Goal: Navigation & Orientation: Locate item on page

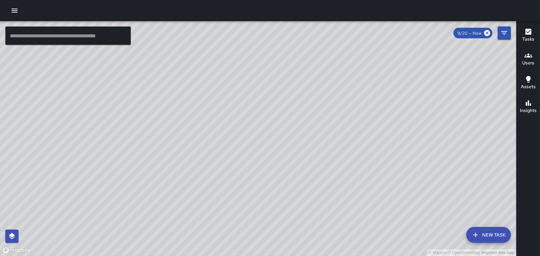
drag, startPoint x: 261, startPoint y: 59, endPoint x: 267, endPoint y: 102, distance: 42.7
click at [267, 102] on div "© Mapbox © OpenStreetMap Improve this map" at bounding box center [258, 138] width 516 height 235
drag, startPoint x: 262, startPoint y: 77, endPoint x: 269, endPoint y: 118, distance: 41.5
click at [269, 118] on div "© Mapbox © OpenStreetMap Improve this map" at bounding box center [258, 138] width 516 height 235
drag, startPoint x: 267, startPoint y: 115, endPoint x: 281, endPoint y: 137, distance: 26.5
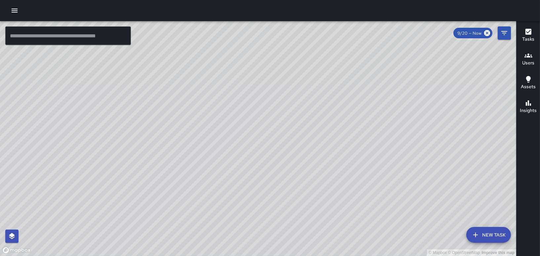
click at [281, 137] on div "© Mapbox © OpenStreetMap Improve this map" at bounding box center [258, 138] width 516 height 235
drag, startPoint x: 293, startPoint y: 148, endPoint x: 298, endPoint y: 129, distance: 20.2
click at [298, 129] on div "© Mapbox © OpenStreetMap Improve this map" at bounding box center [258, 138] width 516 height 235
drag, startPoint x: 238, startPoint y: 45, endPoint x: 283, endPoint y: 179, distance: 141.5
click at [283, 179] on div "© Mapbox © OpenStreetMap Improve this map" at bounding box center [258, 138] width 516 height 235
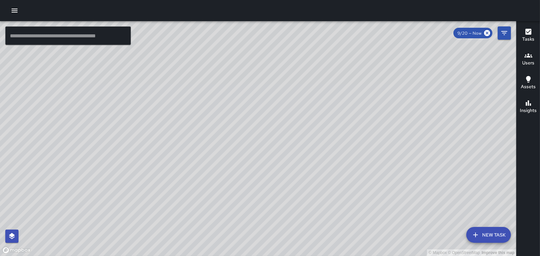
drag, startPoint x: 283, startPoint y: 101, endPoint x: 313, endPoint y: 136, distance: 45.7
click at [312, 136] on div "© Mapbox © OpenStreetMap Improve this map" at bounding box center [258, 138] width 516 height 235
drag, startPoint x: 273, startPoint y: 51, endPoint x: 296, endPoint y: 170, distance: 121.9
click at [296, 170] on div "© Mapbox © OpenStreetMap Improve this map" at bounding box center [258, 138] width 516 height 235
drag, startPoint x: 289, startPoint y: 172, endPoint x: 280, endPoint y: 99, distance: 73.0
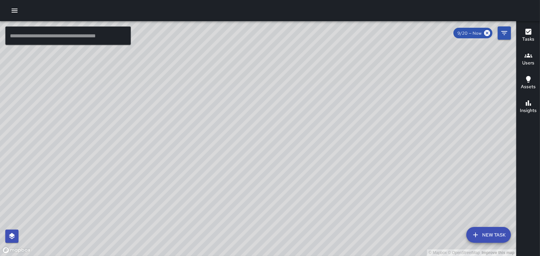
click at [285, 96] on div "© Mapbox © OpenStreetMap Improve this map" at bounding box center [258, 138] width 516 height 235
drag, startPoint x: 397, startPoint y: 166, endPoint x: 329, endPoint y: 6, distance: 173.8
click at [329, 6] on div "© Mapbox © OpenStreetMap Improve this map ​ New Task 9/20 — Now Map Layers Task…" at bounding box center [270, 128] width 540 height 256
drag, startPoint x: 418, startPoint y: 42, endPoint x: 342, endPoint y: 186, distance: 162.2
click at [342, 186] on div "© Mapbox © OpenStreetMap Improve this map" at bounding box center [258, 138] width 516 height 235
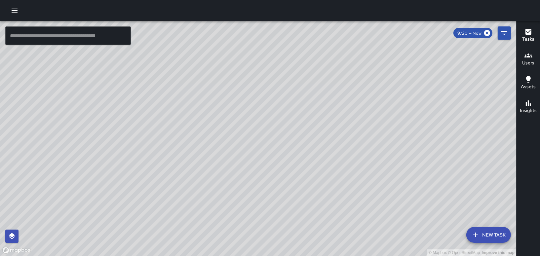
drag, startPoint x: 198, startPoint y: 105, endPoint x: 290, endPoint y: 190, distance: 125.4
click at [290, 190] on div "© Mapbox © OpenStreetMap Improve this map" at bounding box center [258, 138] width 516 height 235
drag, startPoint x: 289, startPoint y: 158, endPoint x: 279, endPoint y: 123, distance: 36.5
click at [279, 123] on div "© Mapbox © OpenStreetMap Improve this map" at bounding box center [258, 138] width 516 height 235
drag, startPoint x: 360, startPoint y: 183, endPoint x: 358, endPoint y: 138, distance: 44.6
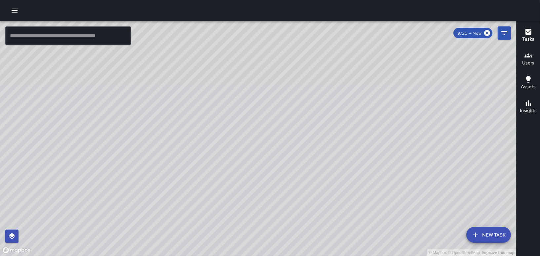
click at [359, 138] on div "© Mapbox © OpenStreetMap Improve this map" at bounding box center [258, 138] width 516 height 235
drag, startPoint x: 315, startPoint y: 99, endPoint x: 339, endPoint y: 173, distance: 78.0
click at [339, 173] on div "© Mapbox © OpenStreetMap Improve this map" at bounding box center [258, 138] width 516 height 235
drag, startPoint x: 389, startPoint y: 201, endPoint x: 344, endPoint y: 151, distance: 66.2
click at [345, 152] on div "© Mapbox © OpenStreetMap Improve this map" at bounding box center [258, 138] width 516 height 235
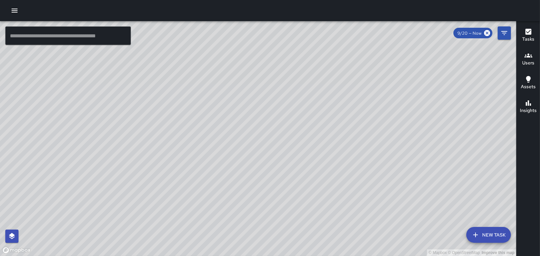
drag, startPoint x: 385, startPoint y: 214, endPoint x: 359, endPoint y: 131, distance: 87.6
click at [359, 131] on div "© Mapbox © OpenStreetMap Improve this map" at bounding box center [258, 138] width 516 height 235
